Goal: Transaction & Acquisition: Purchase product/service

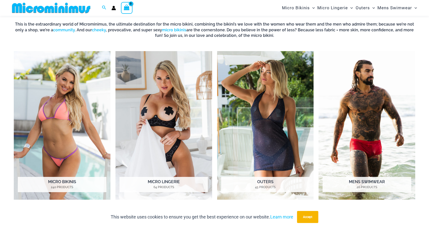
scroll to position [212, 0]
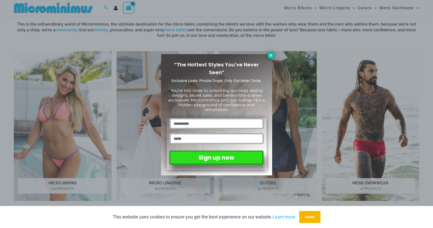
click at [272, 57] on icon at bounding box center [271, 55] width 5 height 5
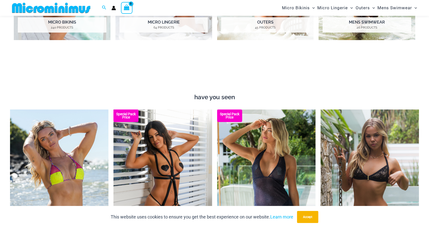
scroll to position [328, 0]
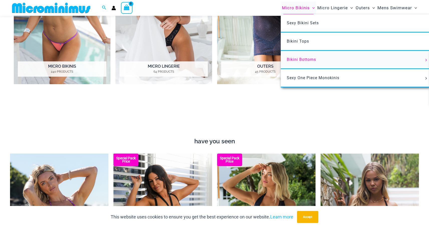
click at [304, 63] on link "Bikini Bottoms" at bounding box center [355, 60] width 149 height 18
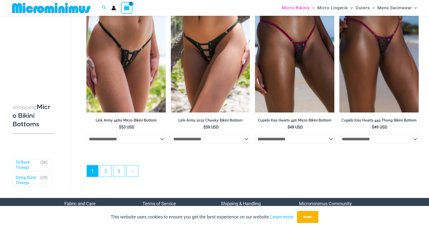
scroll to position [1551, 0]
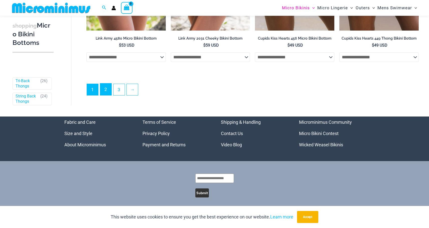
click at [107, 92] on link "2" at bounding box center [105, 89] width 11 height 12
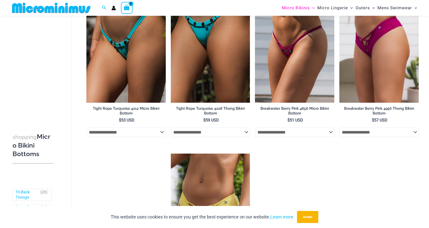
scroll to position [406, 0]
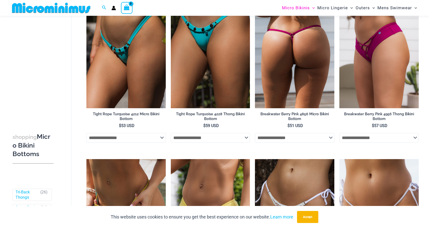
click at [313, 82] on img at bounding box center [294, 48] width 79 height 119
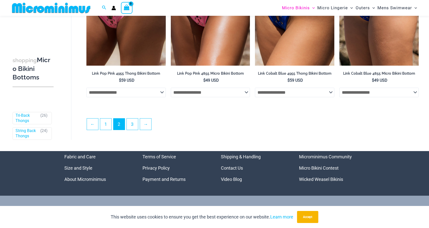
scroll to position [1337, 0]
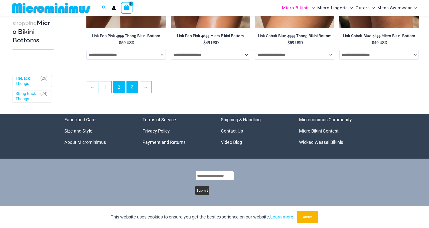
click at [130, 88] on link "3" at bounding box center [132, 87] width 11 height 12
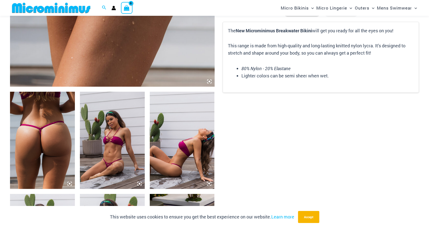
scroll to position [285, 0]
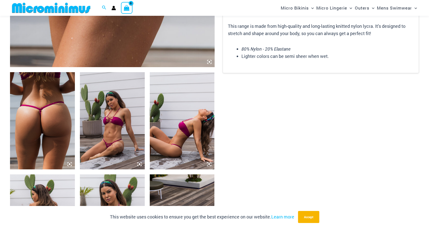
click at [107, 146] on img at bounding box center [112, 120] width 65 height 97
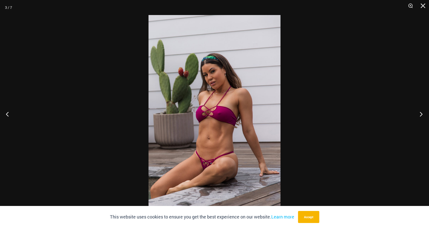
click at [424, 116] on button "Next" at bounding box center [419, 113] width 19 height 25
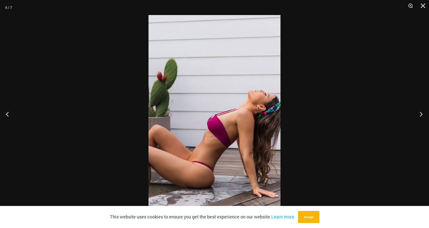
click at [424, 116] on button "Next" at bounding box center [419, 113] width 19 height 25
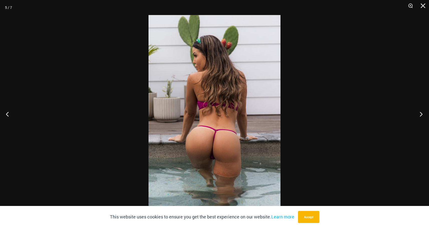
click at [424, 116] on button "Next" at bounding box center [419, 113] width 19 height 25
